Goal: Information Seeking & Learning: Learn about a topic

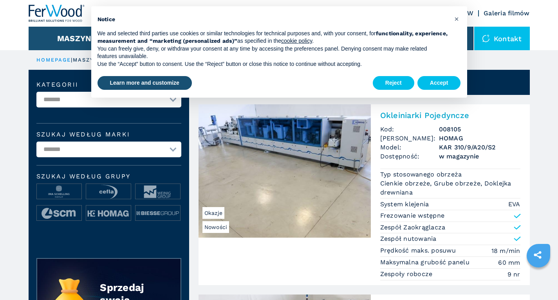
click at [177, 149] on select "**********" at bounding box center [108, 149] width 145 height 16
select select "******"
click at [36, 141] on select "**********" at bounding box center [108, 149] width 145 height 16
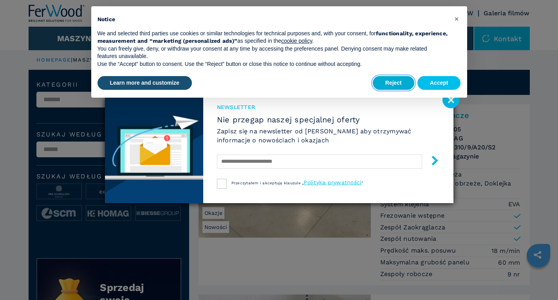
click at [402, 83] on button "Reject" at bounding box center [394, 83] width 42 height 14
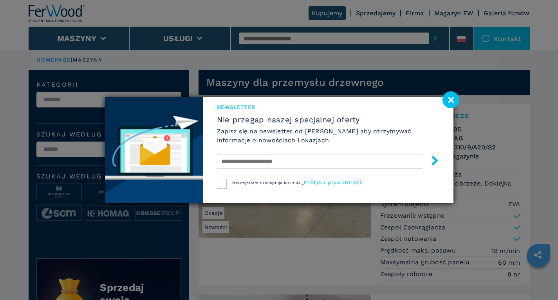
click at [448, 102] on image at bounding box center [451, 99] width 17 height 17
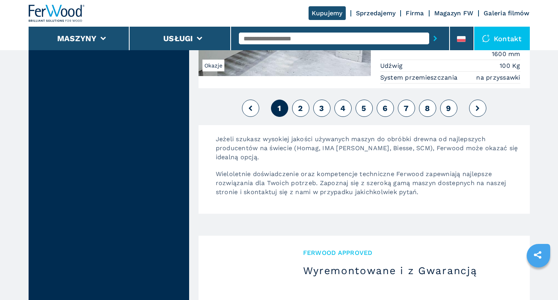
scroll to position [2038, 0]
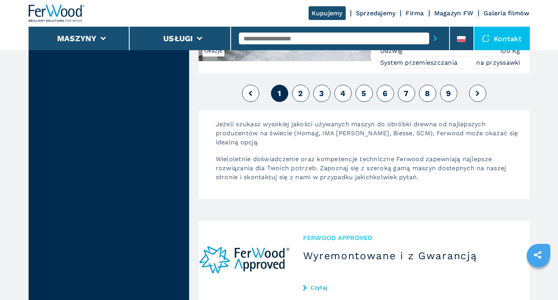
click at [342, 94] on span "4" at bounding box center [343, 93] width 5 height 9
click at [342, 96] on span "4" at bounding box center [343, 93] width 5 height 9
click at [343, 96] on span "4" at bounding box center [343, 93] width 5 height 9
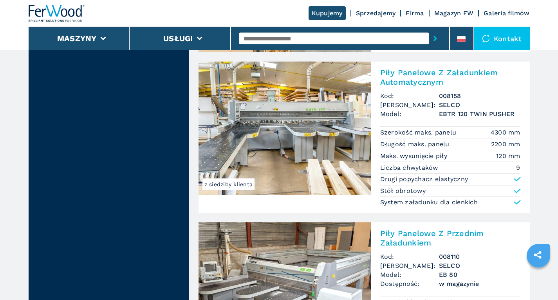
scroll to position [1685, 0]
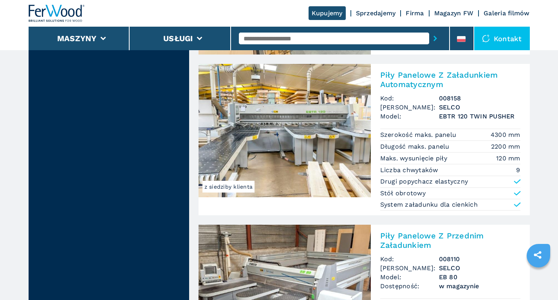
click at [279, 114] on img at bounding box center [285, 130] width 172 height 133
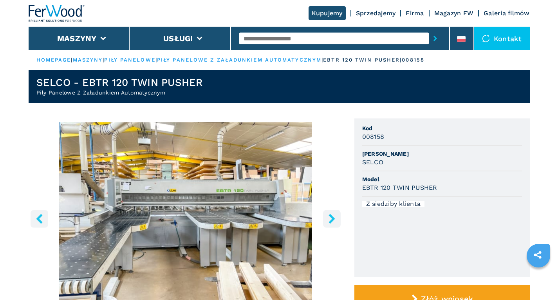
click at [331, 221] on icon "right-button" at bounding box center [332, 219] width 6 height 10
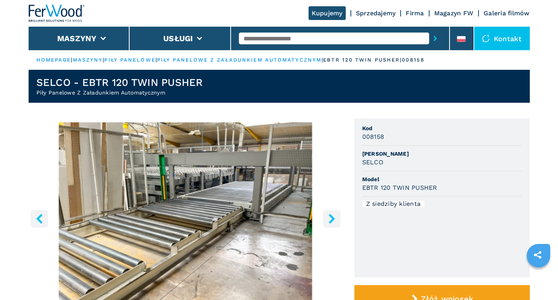
click at [331, 221] on icon "right-button" at bounding box center [332, 219] width 6 height 10
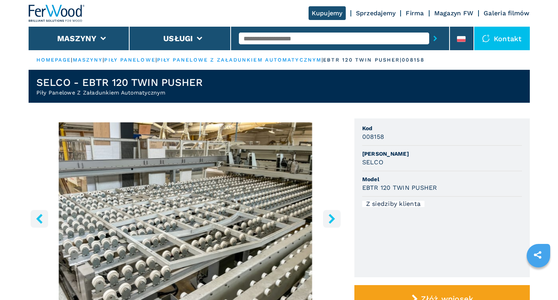
click at [331, 221] on icon "right-button" at bounding box center [332, 219] width 6 height 10
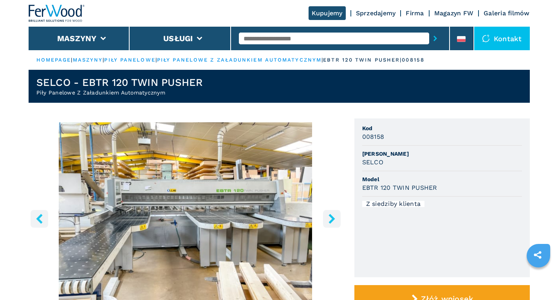
click at [331, 221] on icon "right-button" at bounding box center [332, 219] width 6 height 10
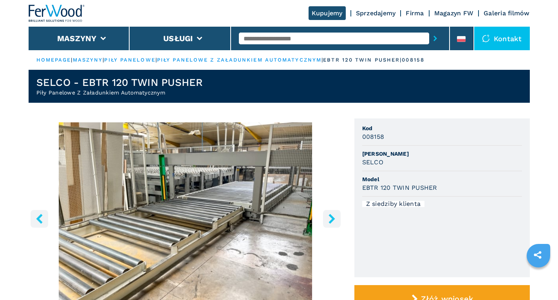
click at [330, 221] on icon "right-button" at bounding box center [332, 219] width 6 height 10
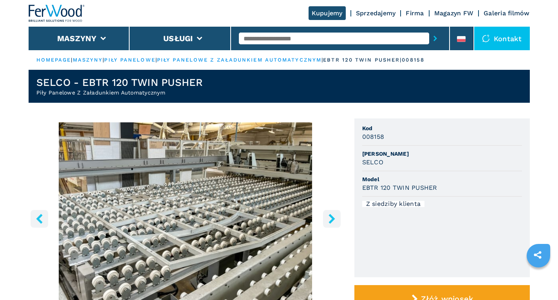
click at [330, 221] on icon "right-button" at bounding box center [332, 219] width 6 height 10
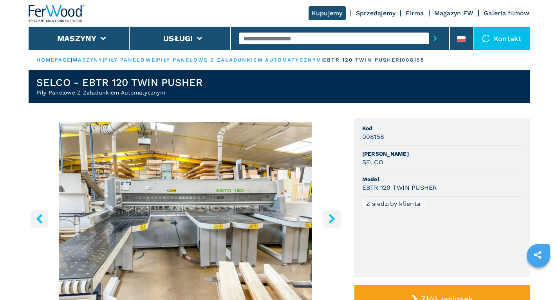
click at [329, 222] on icon "right-button" at bounding box center [332, 219] width 10 height 10
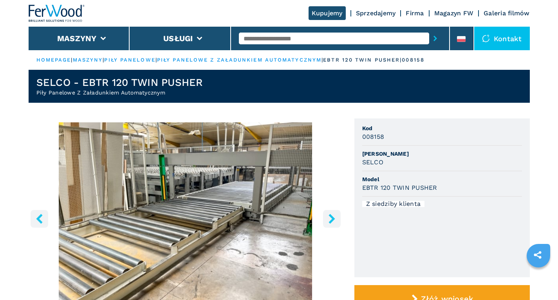
click at [329, 222] on icon "right-button" at bounding box center [332, 219] width 10 height 10
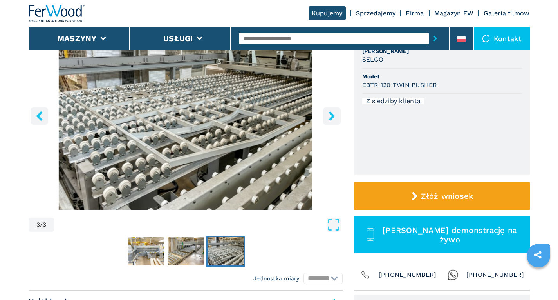
scroll to position [235, 0]
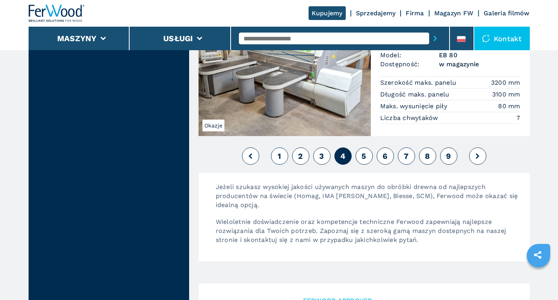
scroll to position [1920, 0]
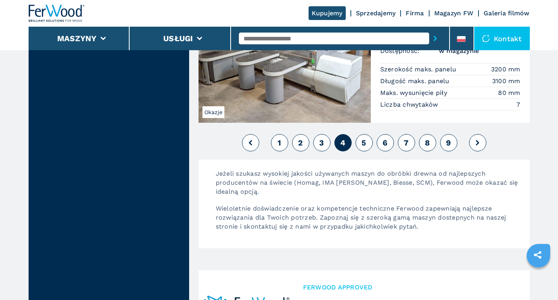
click at [425, 141] on button "8" at bounding box center [427, 142] width 17 height 17
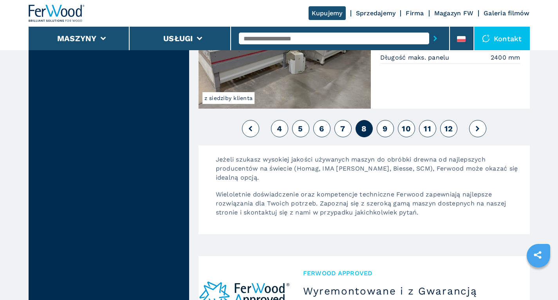
scroll to position [1959, 0]
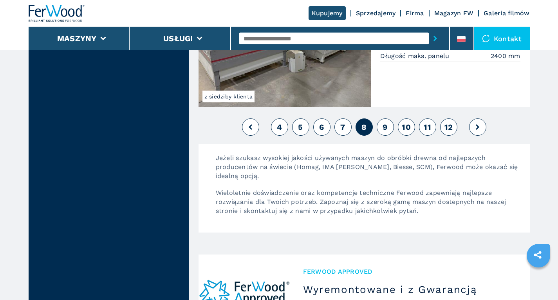
click at [404, 127] on span "10" at bounding box center [406, 126] width 9 height 9
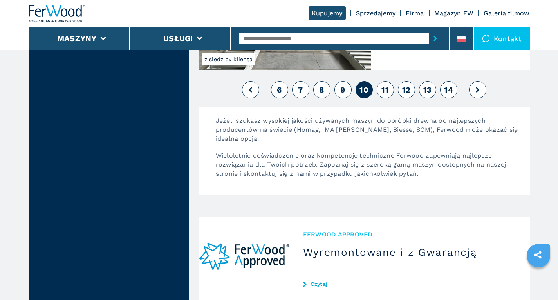
scroll to position [2077, 0]
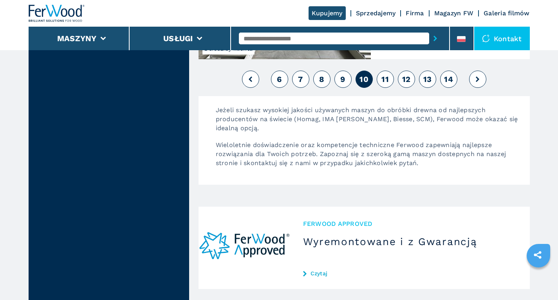
click at [426, 80] on span "13" at bounding box center [428, 78] width 9 height 9
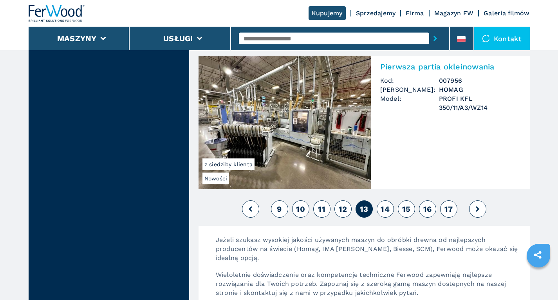
scroll to position [2038, 0]
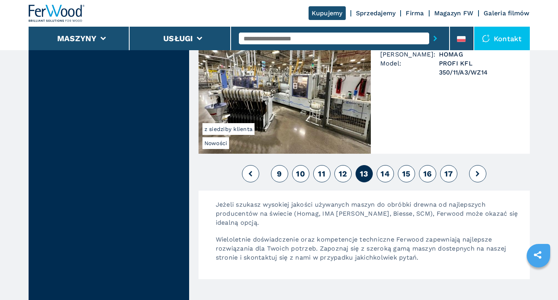
click at [400, 172] on button "15" at bounding box center [406, 173] width 17 height 17
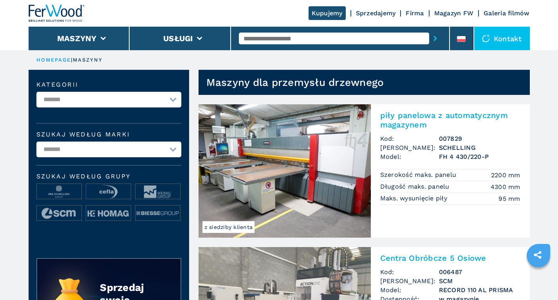
click at [288, 40] on input "text" at bounding box center [334, 39] width 190 height 12
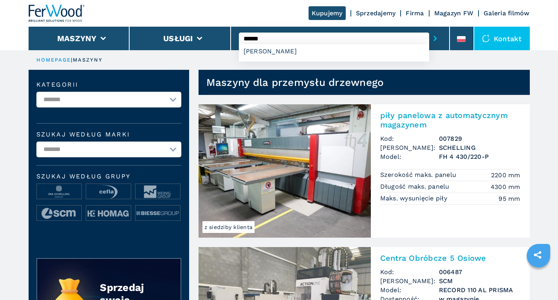
type input "******"
click at [429, 29] on button "submit-button" at bounding box center [435, 38] width 12 height 18
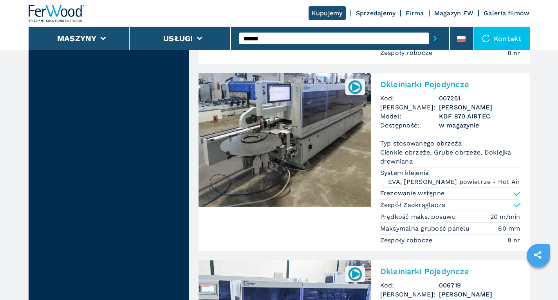
scroll to position [353, 0]
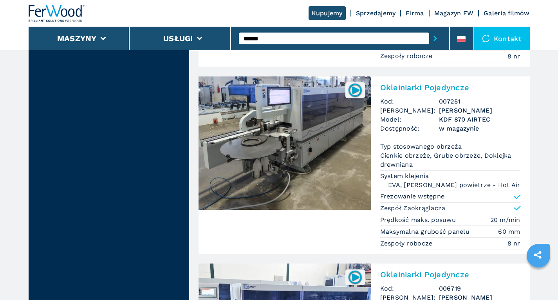
click at [278, 118] on img at bounding box center [285, 142] width 172 height 133
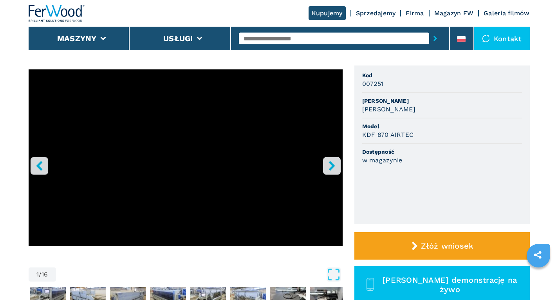
scroll to position [39, 0]
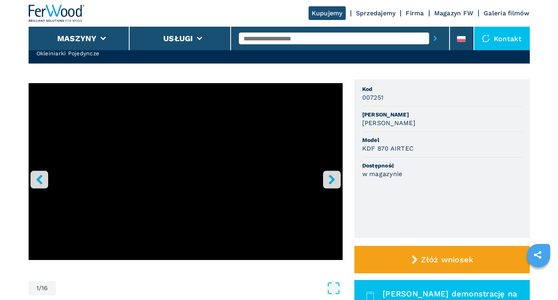
click at [333, 176] on icon "right-button" at bounding box center [332, 179] width 10 height 10
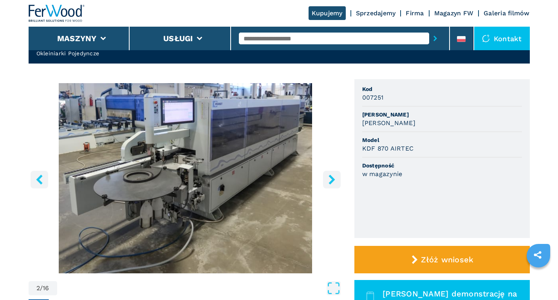
click at [333, 176] on icon "right-button" at bounding box center [332, 179] width 10 height 10
click at [334, 178] on icon "right-button" at bounding box center [332, 179] width 10 height 10
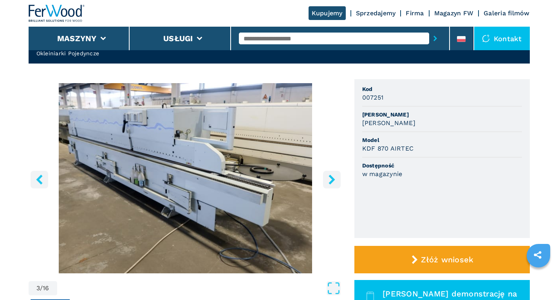
click at [334, 178] on icon "right-button" at bounding box center [332, 179] width 10 height 10
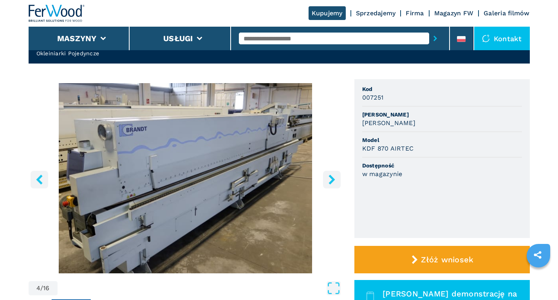
click at [333, 177] on icon "right-button" at bounding box center [332, 179] width 10 height 10
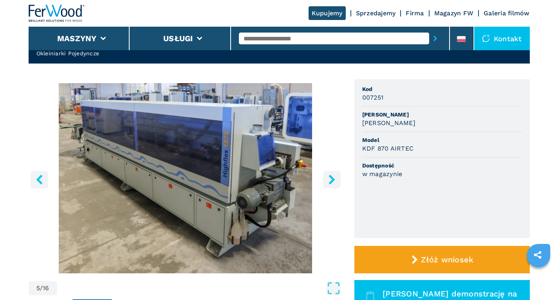
click at [334, 176] on icon "right-button" at bounding box center [332, 179] width 10 height 10
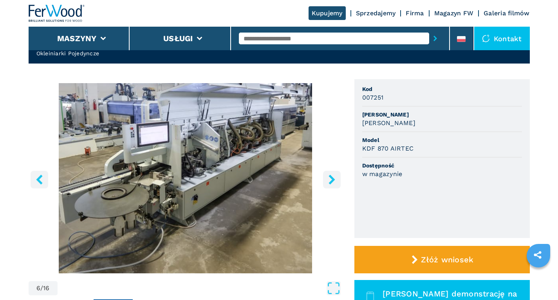
click at [334, 176] on icon "right-button" at bounding box center [332, 179] width 10 height 10
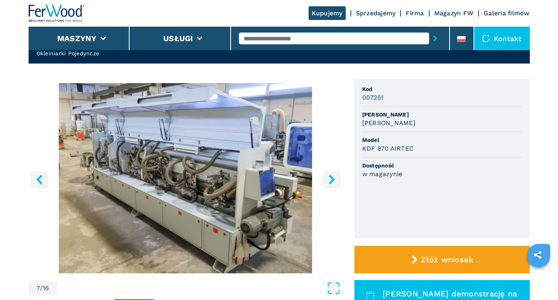
click at [335, 177] on icon "right-button" at bounding box center [332, 179] width 10 height 10
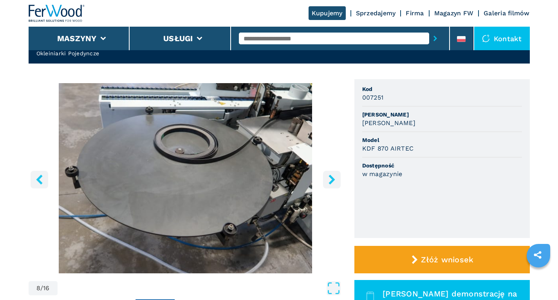
click at [336, 177] on icon "right-button" at bounding box center [332, 179] width 10 height 10
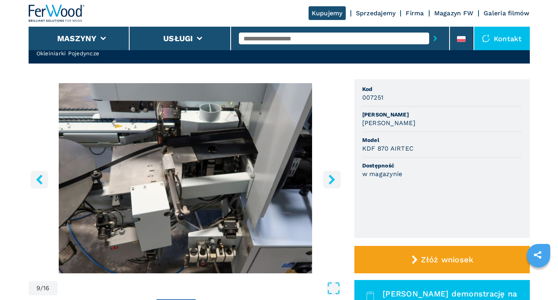
click at [336, 177] on icon "right-button" at bounding box center [332, 179] width 10 height 10
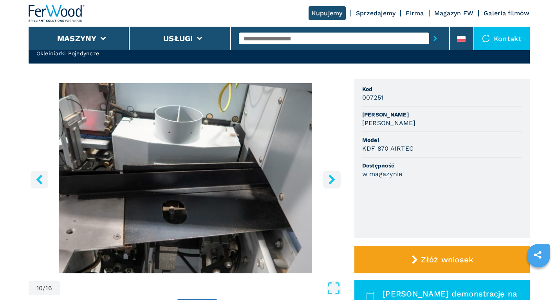
click at [338, 177] on button "right-button" at bounding box center [332, 179] width 18 height 18
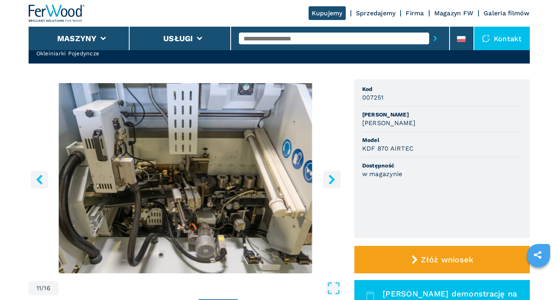
click at [338, 178] on button "right-button" at bounding box center [332, 179] width 18 height 18
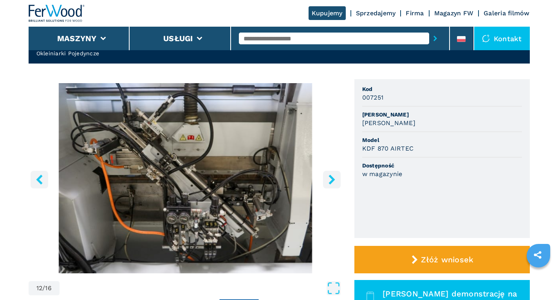
click at [338, 178] on button "right-button" at bounding box center [332, 179] width 18 height 18
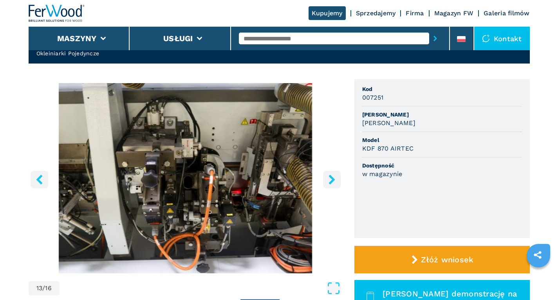
click at [338, 178] on button "right-button" at bounding box center [332, 179] width 18 height 18
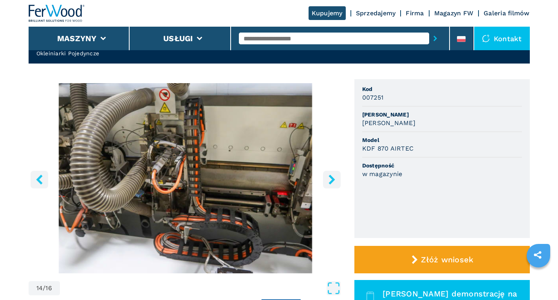
click at [338, 178] on button "right-button" at bounding box center [332, 179] width 18 height 18
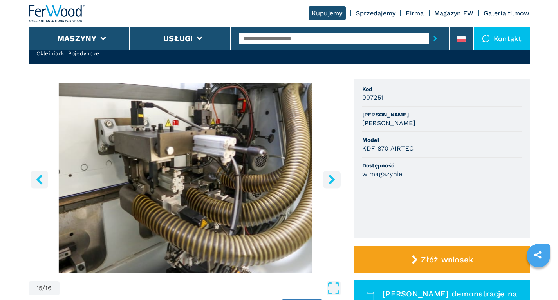
click at [338, 178] on button "right-button" at bounding box center [332, 179] width 18 height 18
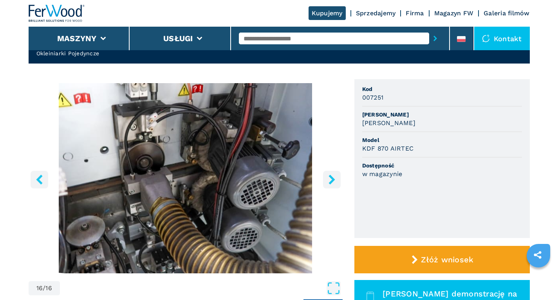
click at [338, 178] on button "right-button" at bounding box center [332, 179] width 18 height 18
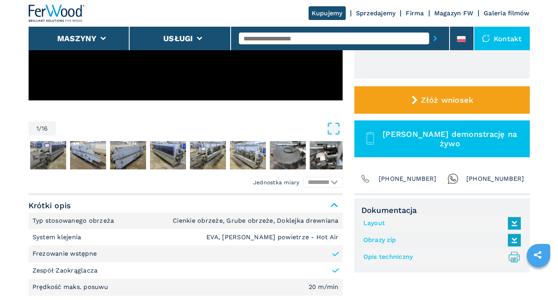
scroll to position [353, 0]
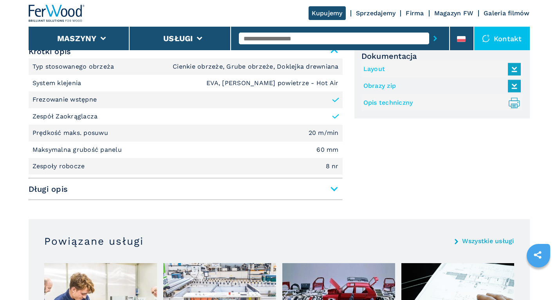
click at [333, 187] on span "Długi opis" at bounding box center [186, 189] width 314 height 14
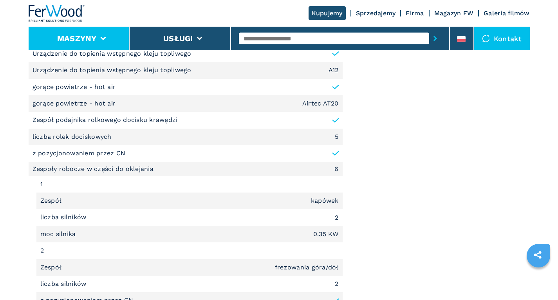
scroll to position [823, 0]
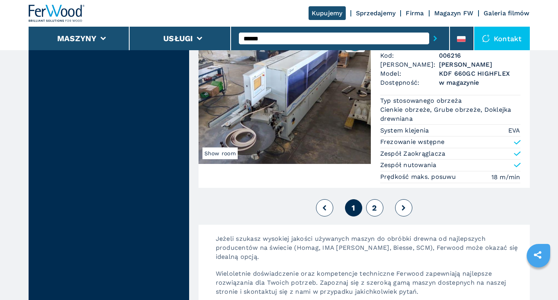
scroll to position [2077, 0]
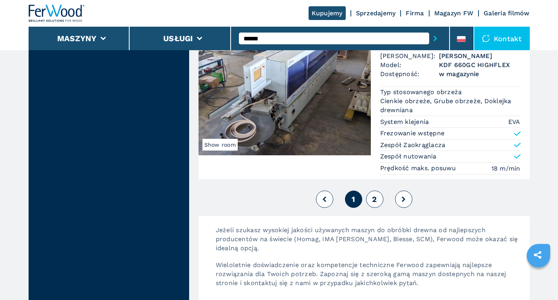
click at [371, 201] on button "2" at bounding box center [374, 198] width 17 height 17
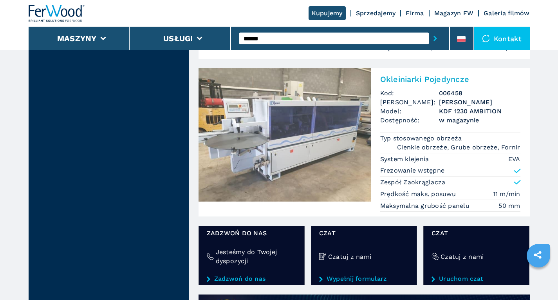
scroll to position [588, 0]
